Goal: Task Accomplishment & Management: Use online tool/utility

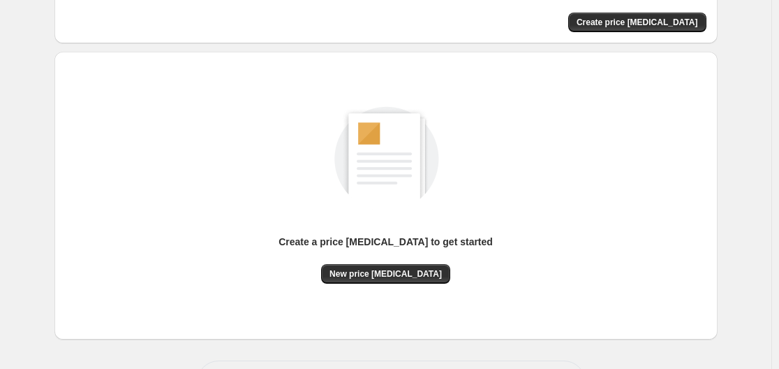
scroll to position [140, 0]
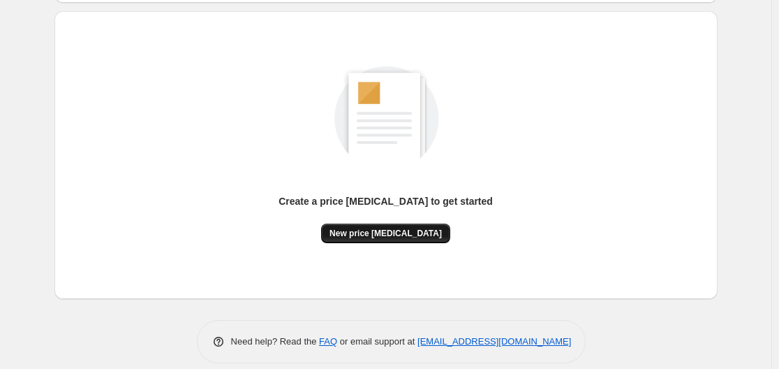
click at [398, 239] on button "New price [MEDICAL_DATA]" at bounding box center [385, 233] width 129 height 20
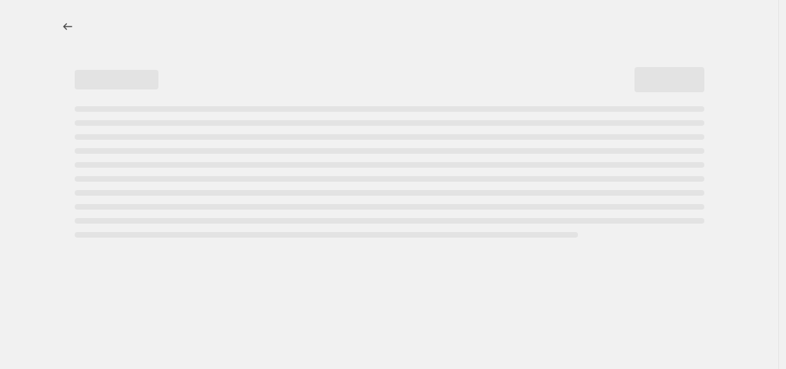
select select "percentage"
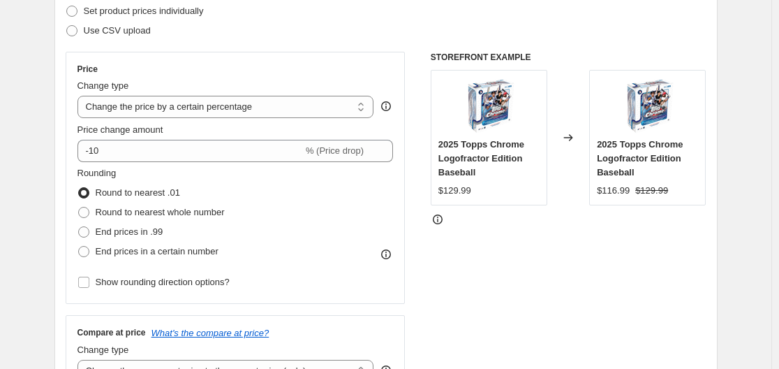
scroll to position [233, 0]
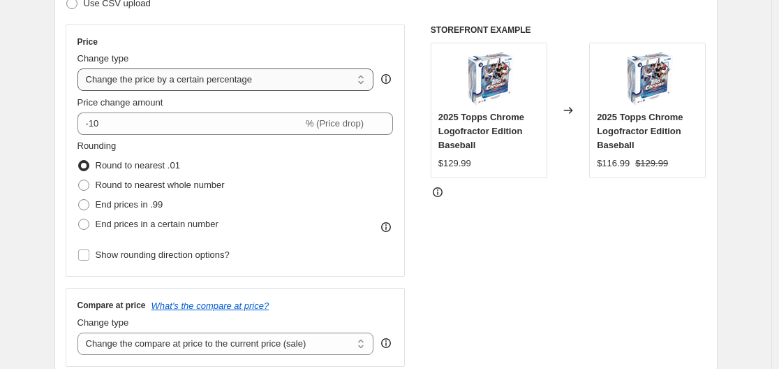
click at [221, 80] on select "Change the price to a certain amount Change the price by a certain amount Chang…" at bounding box center [226, 79] width 297 height 22
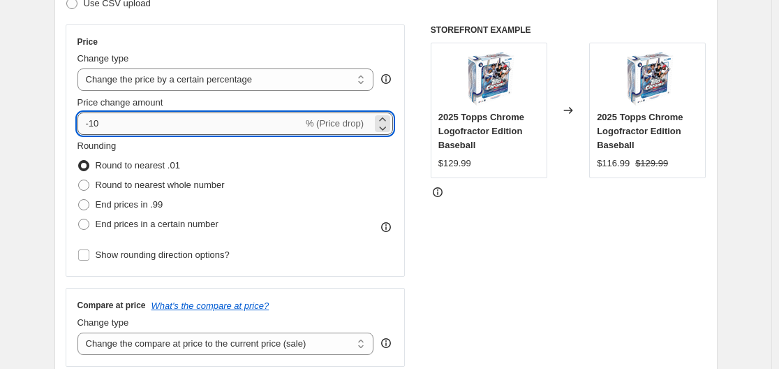
click at [120, 120] on input "-10" at bounding box center [191, 123] width 226 height 22
click at [383, 118] on icon at bounding box center [383, 119] width 14 height 14
click at [387, 129] on icon at bounding box center [383, 128] width 14 height 14
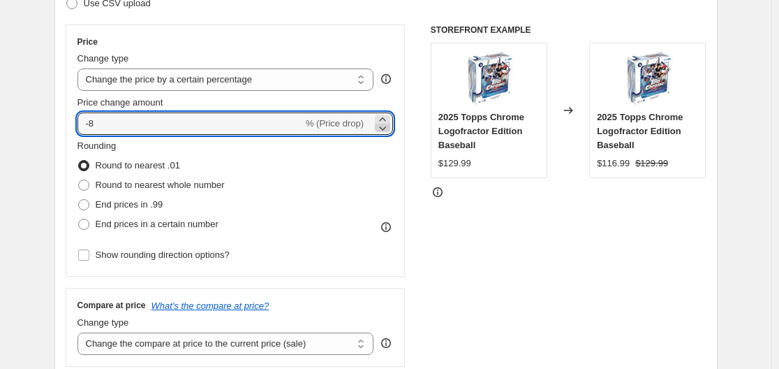
click at [387, 129] on icon at bounding box center [383, 128] width 14 height 14
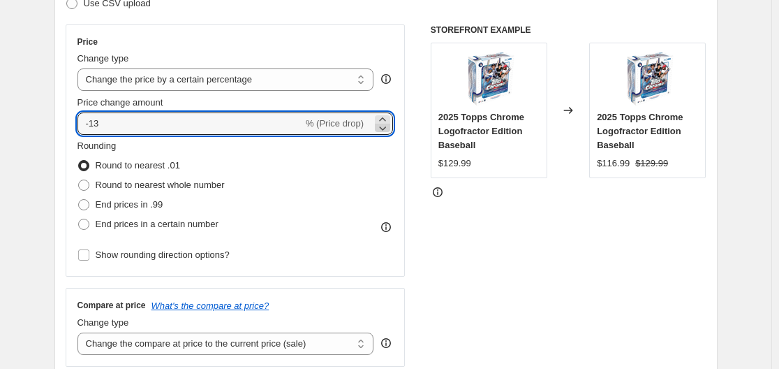
click at [387, 129] on icon at bounding box center [383, 128] width 14 height 14
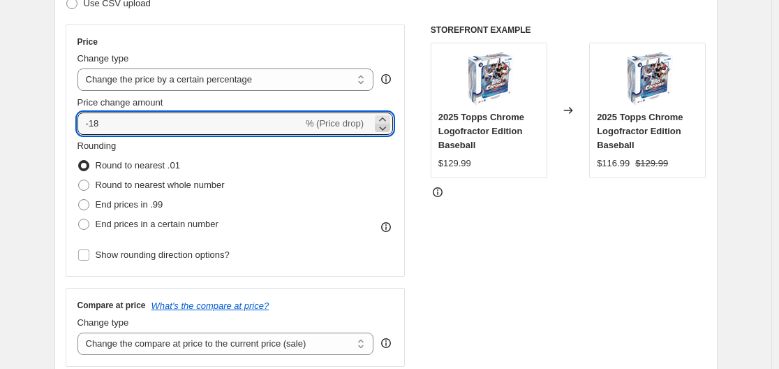
click at [387, 129] on icon at bounding box center [383, 128] width 14 height 14
type input "-20"
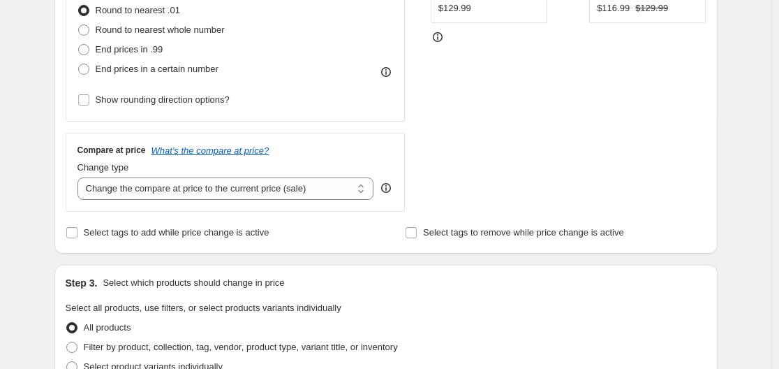
scroll to position [419, 0]
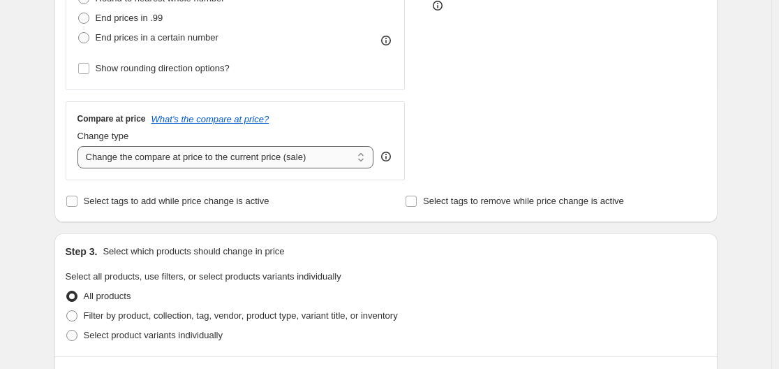
click at [182, 162] on select "Change the compare at price to the current price (sale) Change the compare at p…" at bounding box center [226, 157] width 297 height 22
click at [346, 122] on div "Compare at price What's the compare at price?" at bounding box center [236, 118] width 316 height 11
click at [134, 208] on span "Select tags to add while price change is active" at bounding box center [177, 201] width 186 height 14
click at [78, 207] on input "Select tags to add while price change is active" at bounding box center [71, 201] width 11 height 11
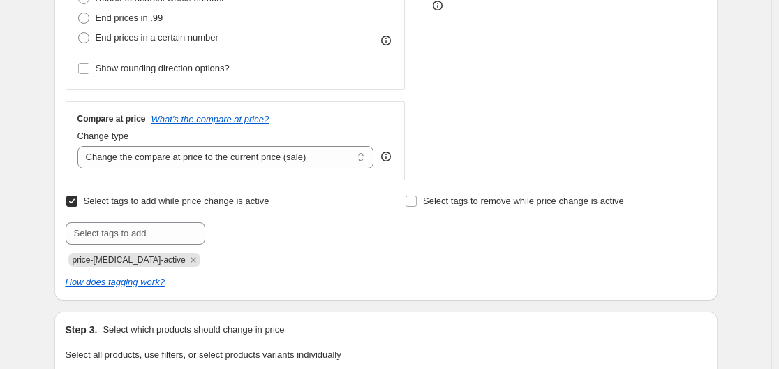
click at [137, 205] on span "Select tags to add while price change is active" at bounding box center [177, 201] width 186 height 10
click at [78, 205] on input "Select tags to add while price change is active" at bounding box center [71, 201] width 11 height 11
checkbox input "false"
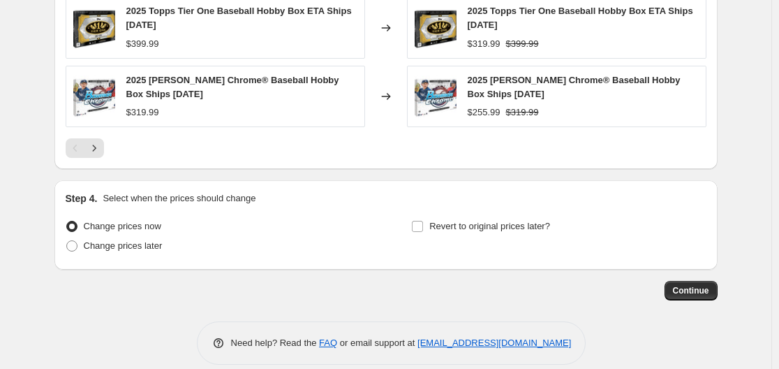
scroll to position [1025, 0]
click at [677, 282] on button "Continue" at bounding box center [691, 290] width 53 height 20
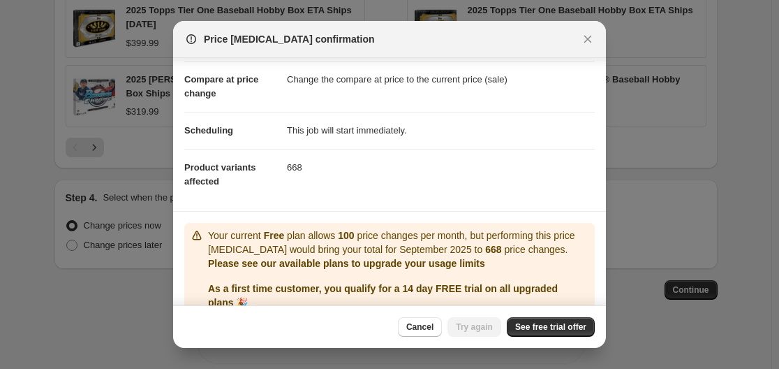
scroll to position [0, 0]
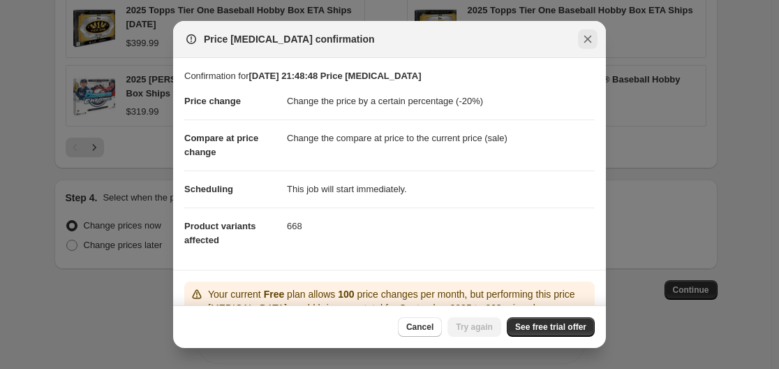
click at [585, 43] on icon "Close" at bounding box center [589, 40] width 8 height 8
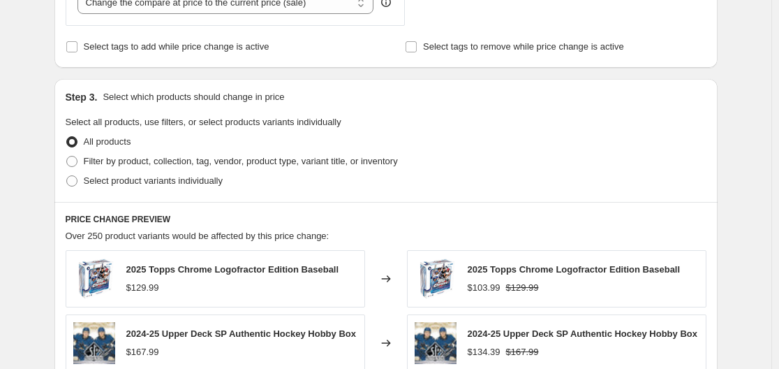
scroll to position [559, 0]
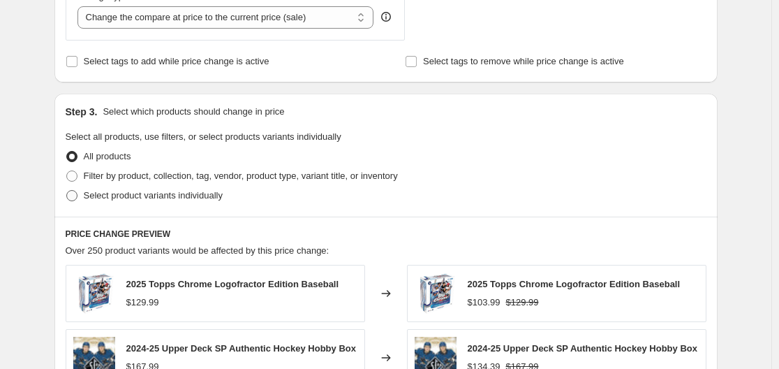
click at [179, 195] on span "Select product variants individually" at bounding box center [153, 195] width 139 height 10
click at [67, 191] on input "Select product variants individually" at bounding box center [66, 190] width 1 height 1
radio input "true"
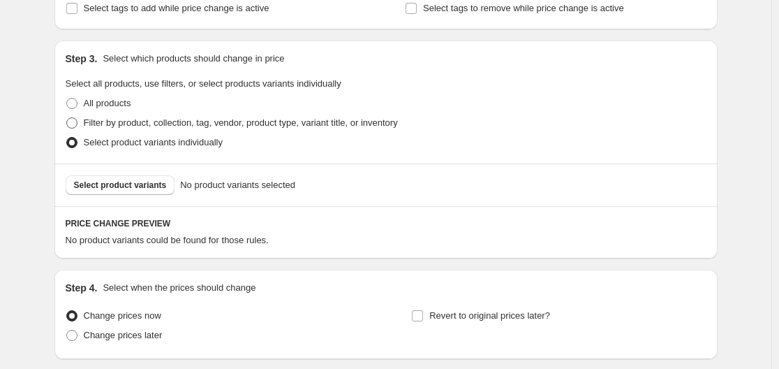
scroll to position [579, 0]
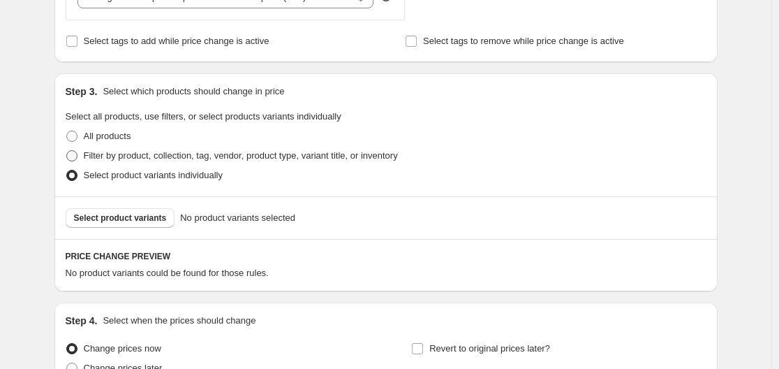
click at [125, 156] on span "Filter by product, collection, tag, vendor, product type, variant title, or inv…" at bounding box center [241, 155] width 314 height 10
click at [67, 151] on input "Filter by product, collection, tag, vendor, product type, variant title, or inv…" at bounding box center [66, 150] width 1 height 1
radio input "true"
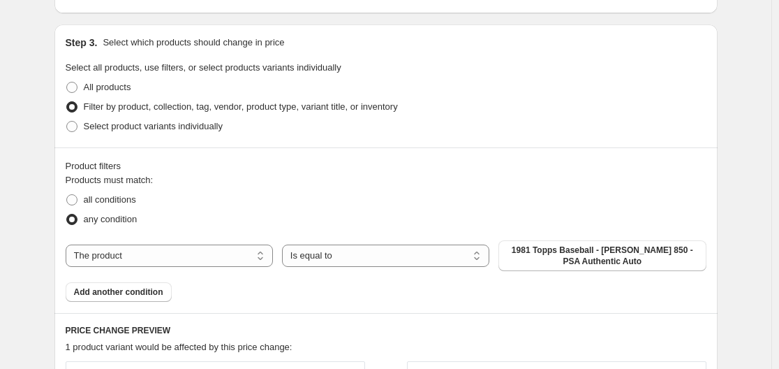
scroll to position [719, 0]
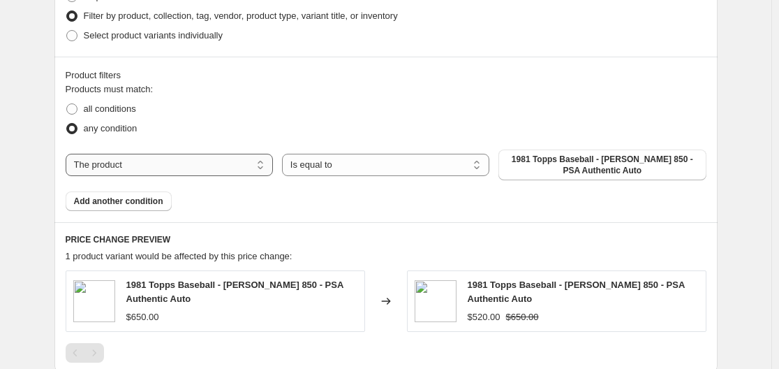
click at [229, 163] on select "The product The product's collection The product's tag The product's vendor The…" at bounding box center [169, 165] width 207 height 22
click at [123, 107] on span "all conditions" at bounding box center [110, 108] width 52 height 10
click at [67, 104] on input "all conditions" at bounding box center [66, 103] width 1 height 1
radio input "true"
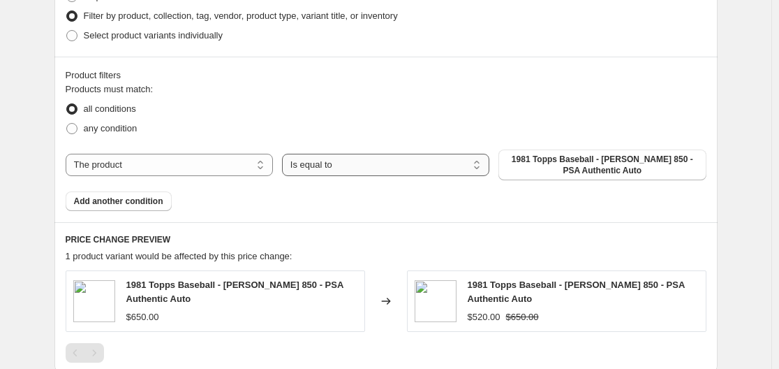
click at [416, 173] on select "Is equal to Is not equal to" at bounding box center [385, 165] width 207 height 22
click at [416, 172] on select "Is equal to Is not equal to" at bounding box center [385, 165] width 207 height 22
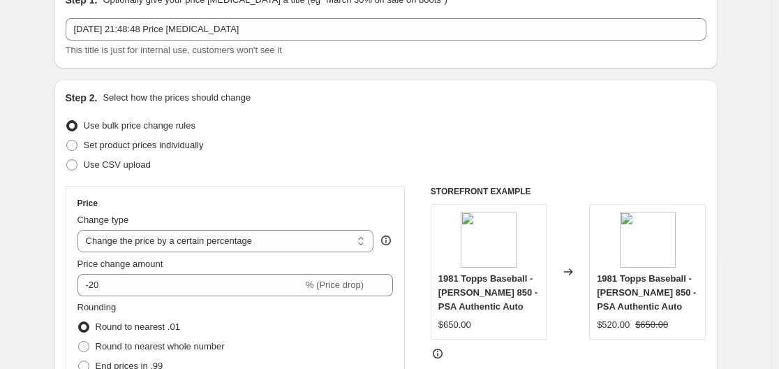
scroll to position [10, 0]
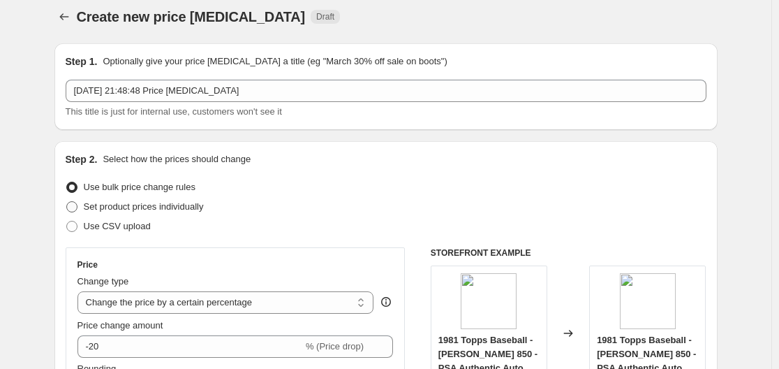
click at [145, 207] on span "Set product prices individually" at bounding box center [144, 206] width 120 height 10
click at [67, 202] on input "Set product prices individually" at bounding box center [66, 201] width 1 height 1
radio input "true"
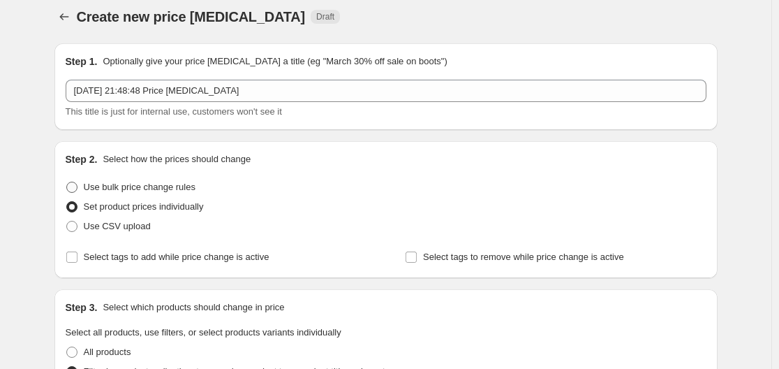
click at [142, 188] on span "Use bulk price change rules" at bounding box center [140, 187] width 112 height 10
click at [67, 182] on input "Use bulk price change rules" at bounding box center [66, 182] width 1 height 1
radio input "true"
select select "percentage"
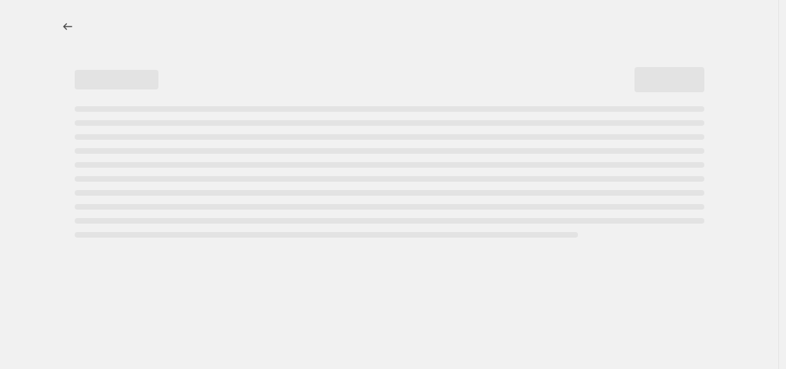
select select "percentage"
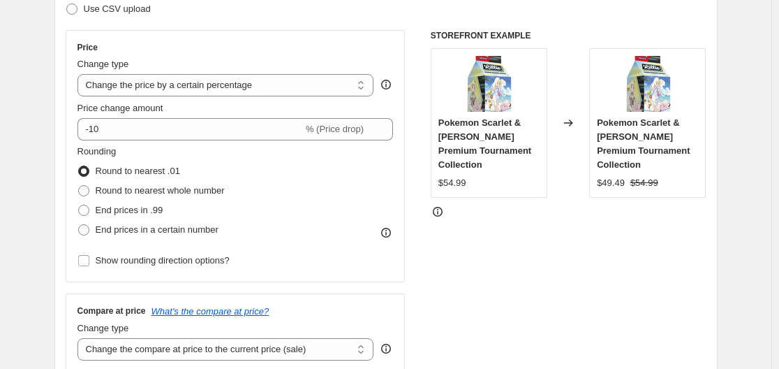
scroll to position [233, 0]
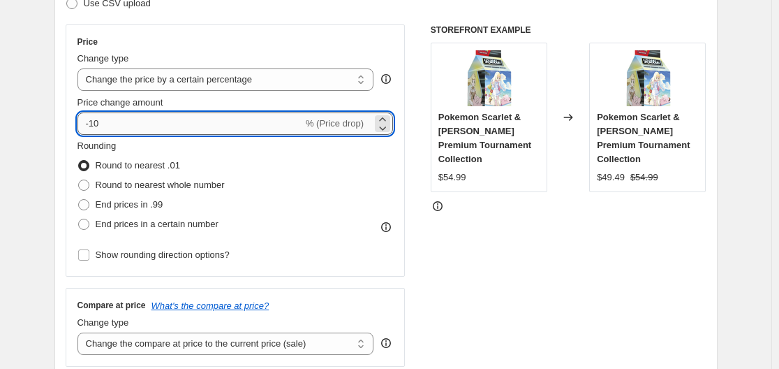
click at [141, 116] on input "-10" at bounding box center [191, 123] width 226 height 22
click at [97, 126] on input "-10" at bounding box center [191, 123] width 226 height 22
type input "-20"
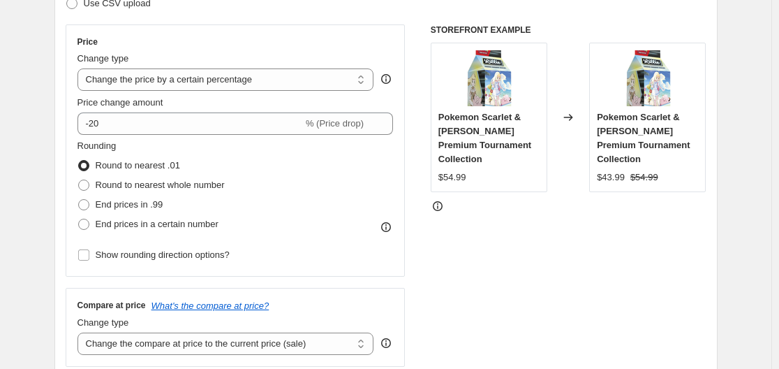
click at [255, 156] on div "Rounding Round to nearest .01 Round to nearest whole number End prices in .99 E…" at bounding box center [236, 186] width 316 height 95
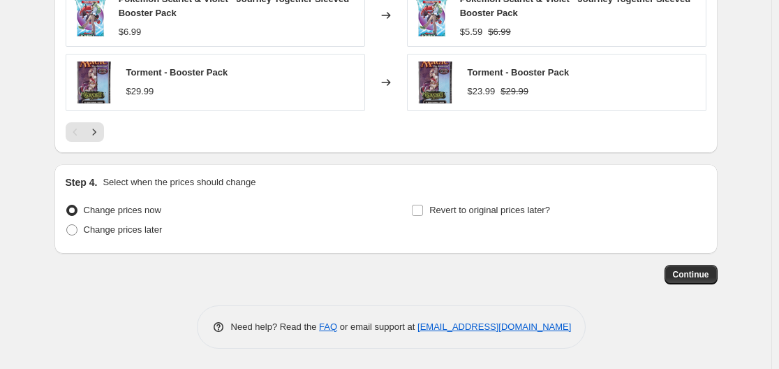
scroll to position [1046, 0]
click at [110, 228] on span "Change prices later" at bounding box center [123, 228] width 79 height 10
click at [67, 224] on input "Change prices later" at bounding box center [66, 223] width 1 height 1
radio input "true"
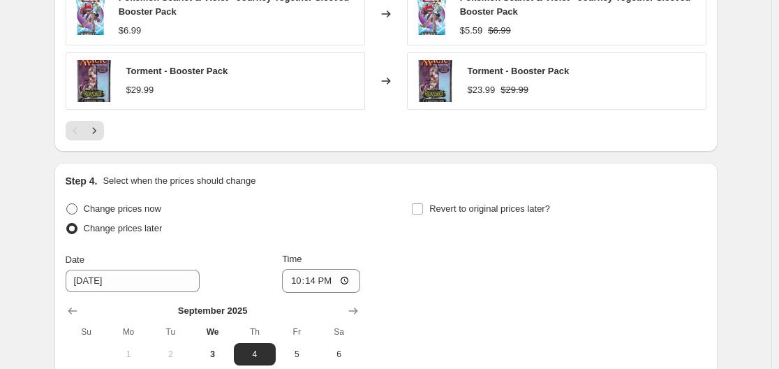
click at [110, 210] on span "Change prices now" at bounding box center [123, 208] width 78 height 10
click at [67, 204] on input "Change prices now" at bounding box center [66, 203] width 1 height 1
radio input "true"
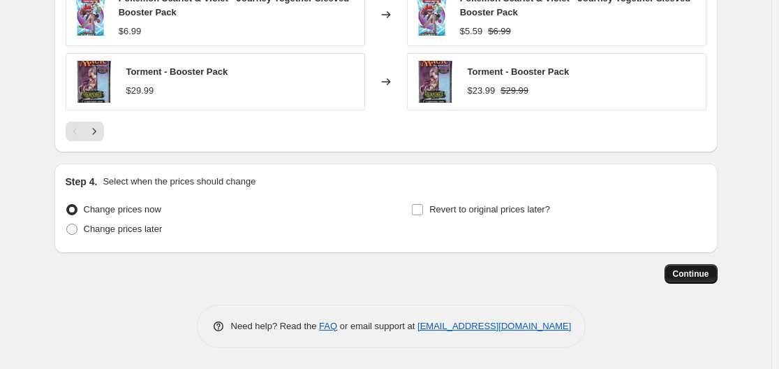
click at [701, 281] on button "Continue" at bounding box center [691, 274] width 53 height 20
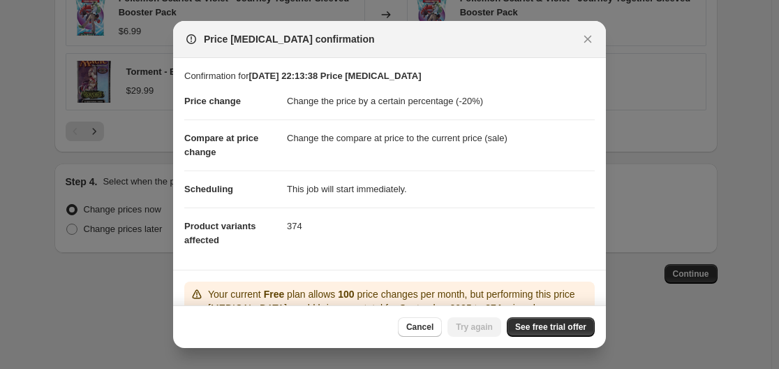
click at [519, 316] on div "Cancel Try again See free trial offer" at bounding box center [389, 326] width 433 height 43
click at [580, 40] on button "Close" at bounding box center [588, 39] width 20 height 20
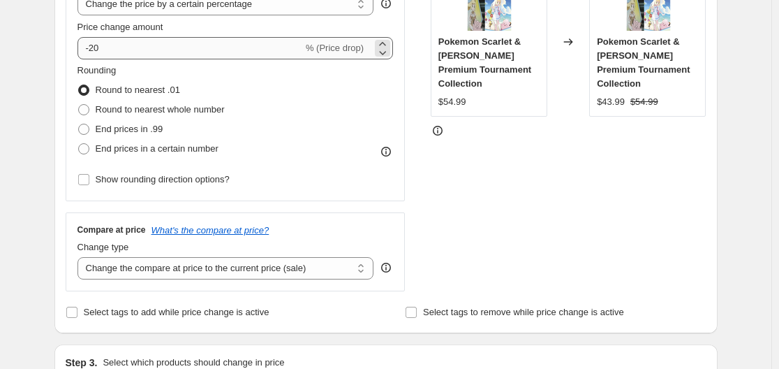
scroll to position [161, 0]
